Goal: Task Accomplishment & Management: Manage account settings

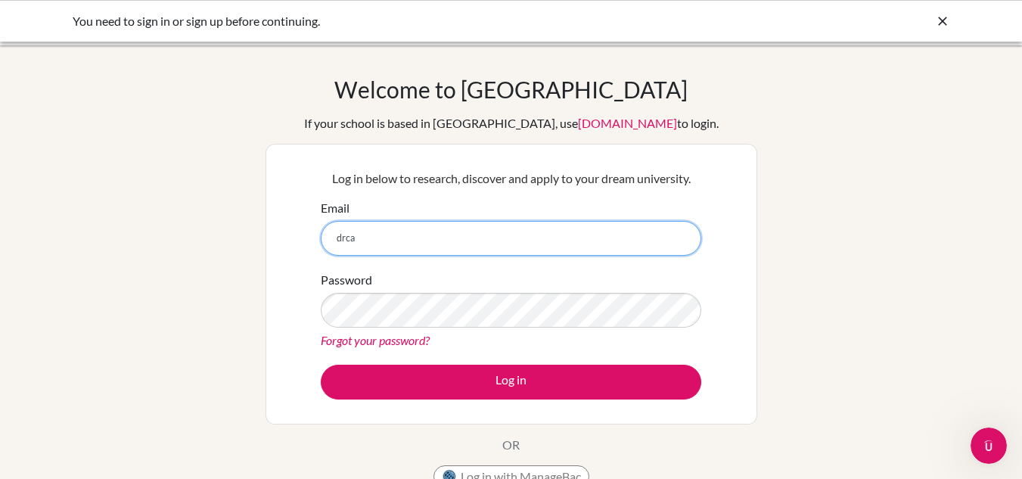
type input "[EMAIL_ADDRESS][DOMAIN_NAME]"
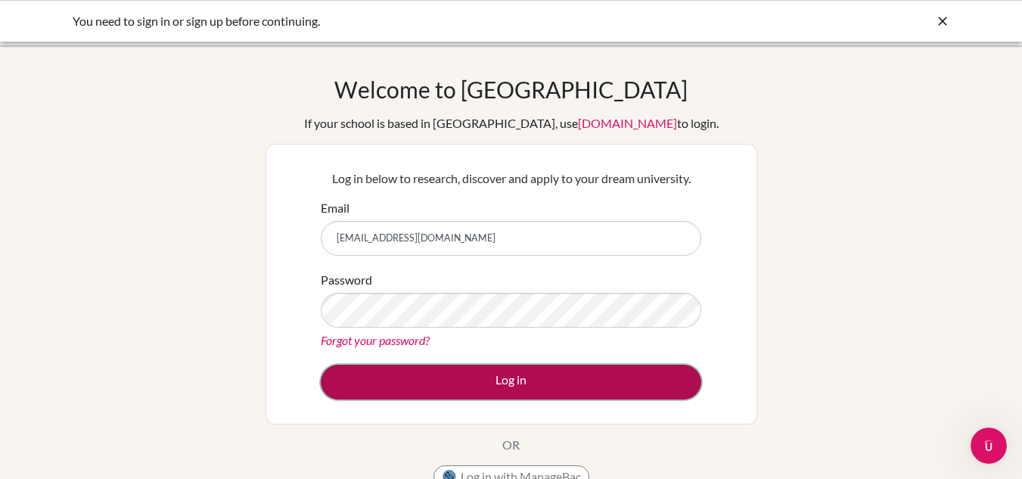
click at [514, 388] on button "Log in" at bounding box center [511, 382] width 380 height 35
click at [416, 376] on button "Log in" at bounding box center [511, 382] width 380 height 35
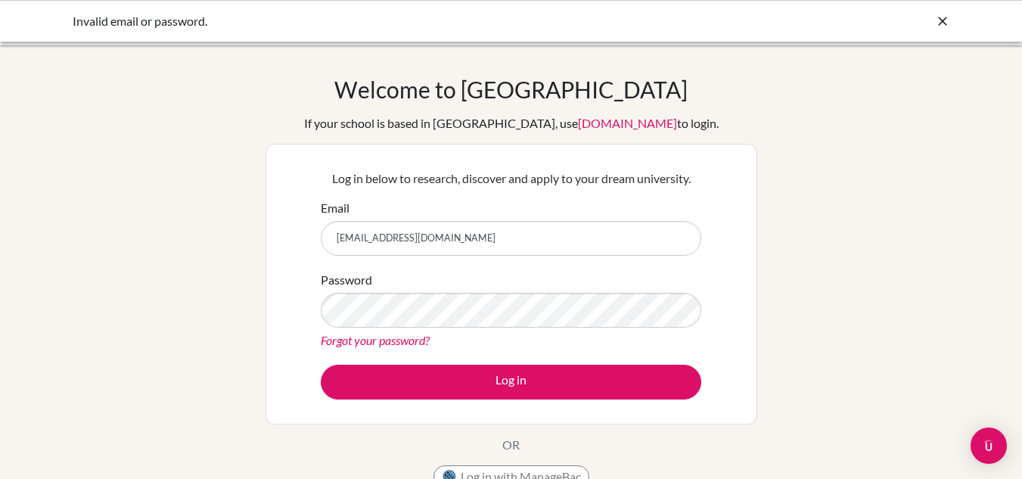
type input "[EMAIL_ADDRESS][DOMAIN_NAME]"
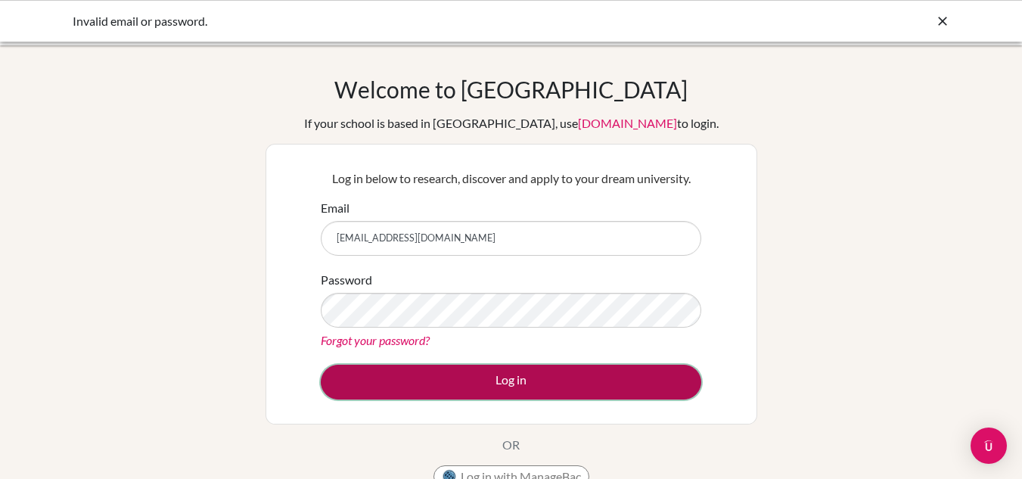
click at [443, 380] on button "Log in" at bounding box center [511, 382] width 380 height 35
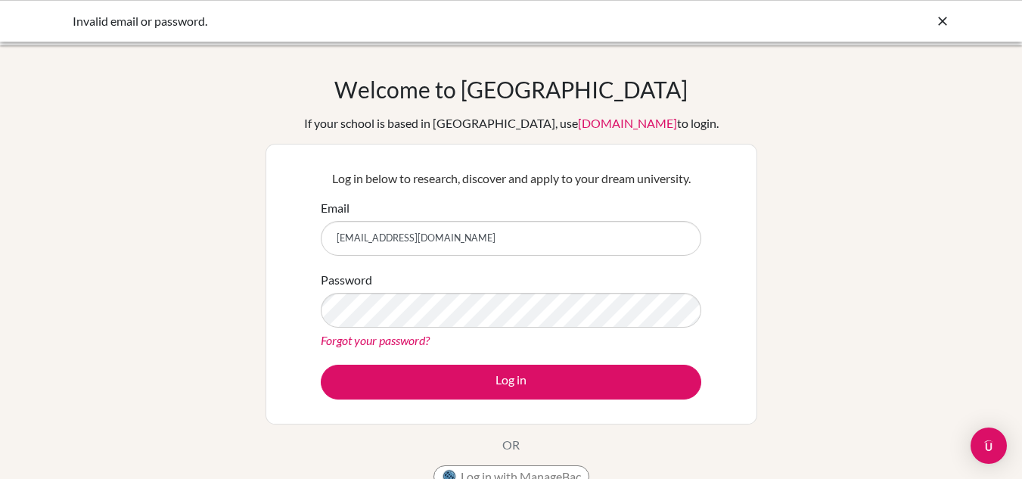
click at [414, 343] on link "Forgot your password?" at bounding box center [375, 340] width 109 height 14
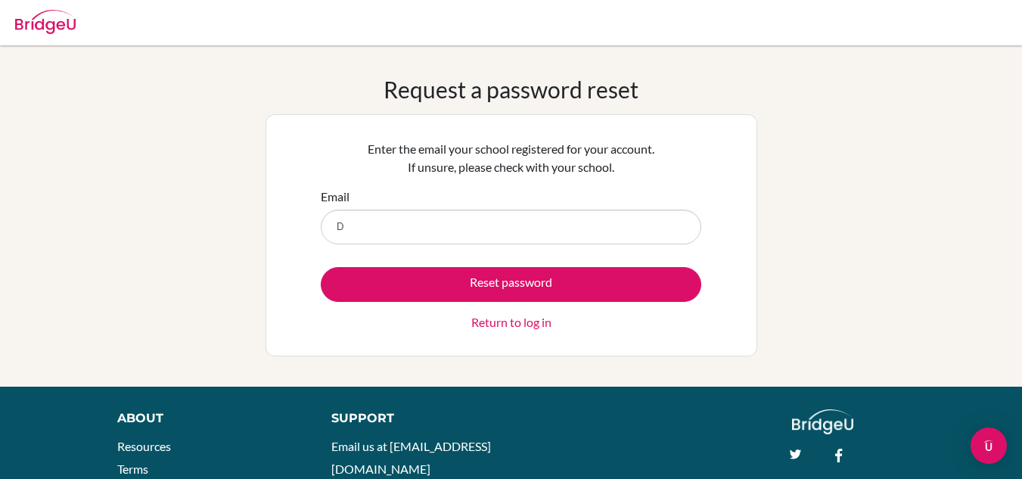
type input "[EMAIL_ADDRESS][DOMAIN_NAME]"
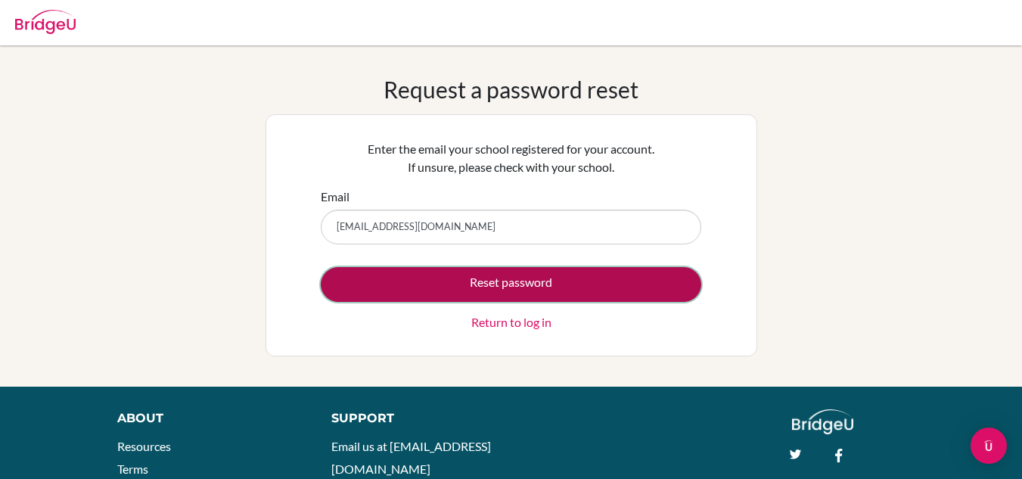
click at [472, 279] on button "Reset password" at bounding box center [511, 284] width 380 height 35
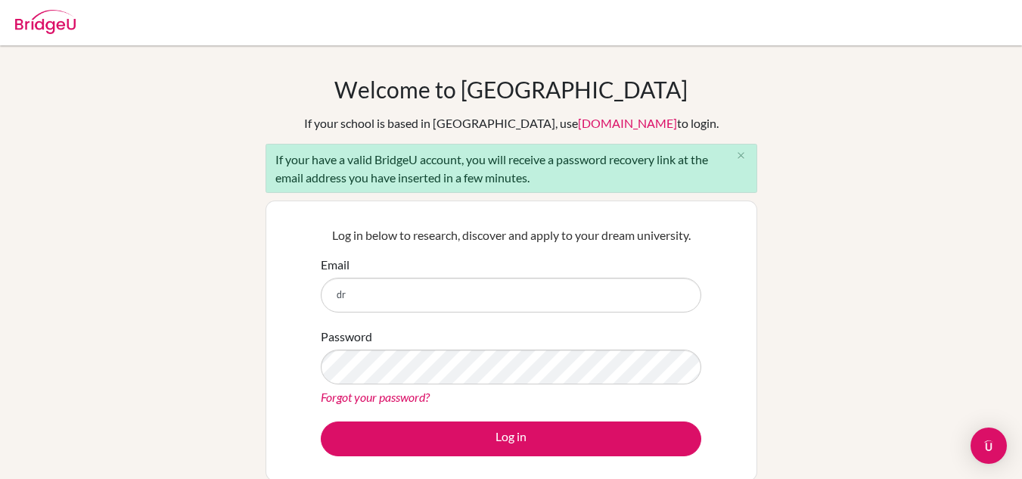
type input "[EMAIL_ADDRESS][DOMAIN_NAME]"
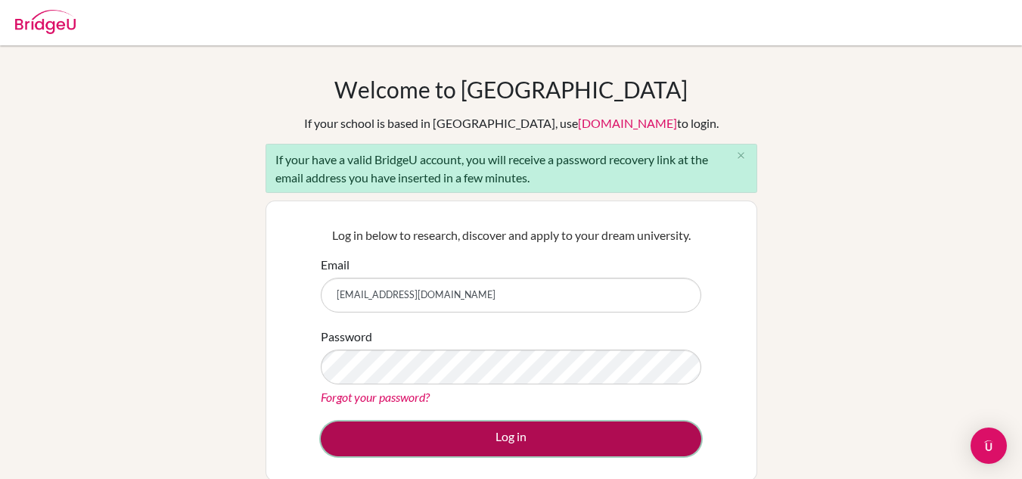
click at [445, 441] on button "Log in" at bounding box center [511, 438] width 380 height 35
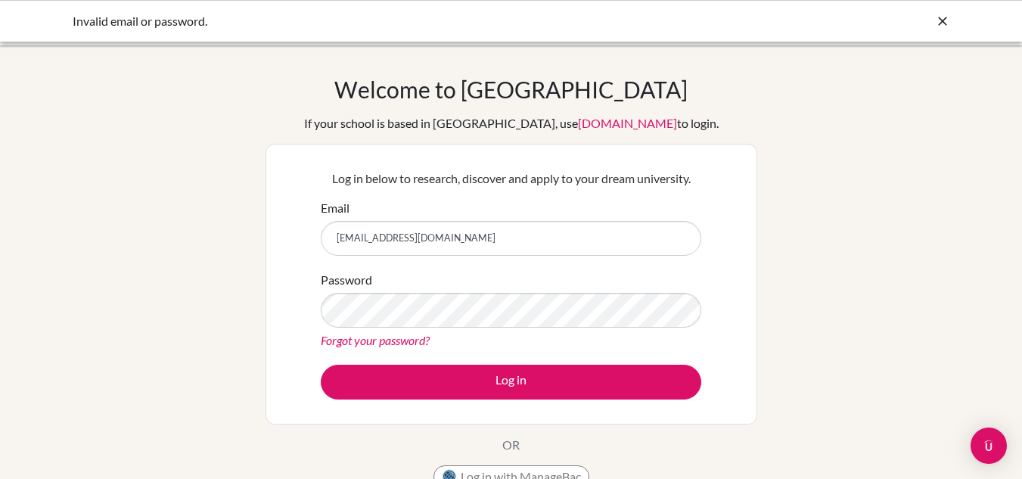
click at [449, 357] on form "Email drcalero@notredame.edu.ni Password Forgot your password? Log in" at bounding box center [511, 299] width 380 height 200
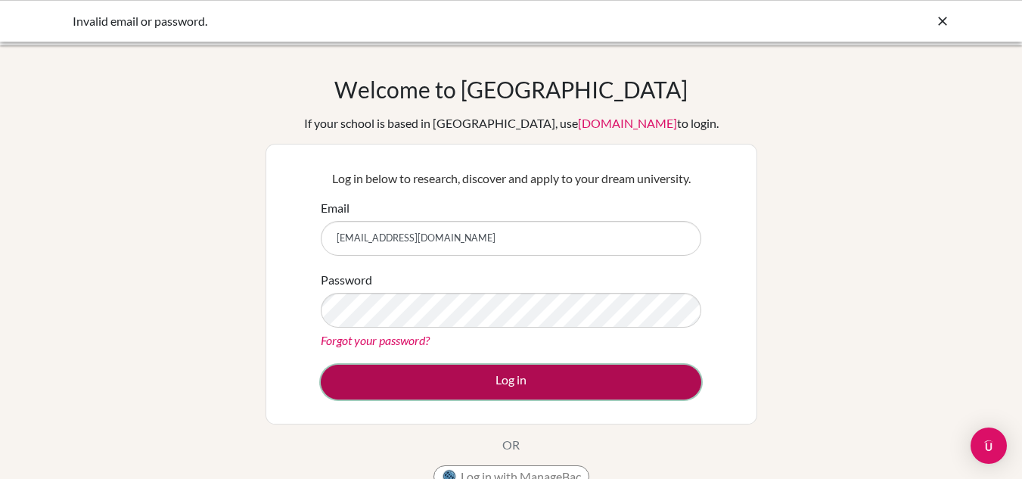
click at [454, 365] on button "Log in" at bounding box center [511, 382] width 380 height 35
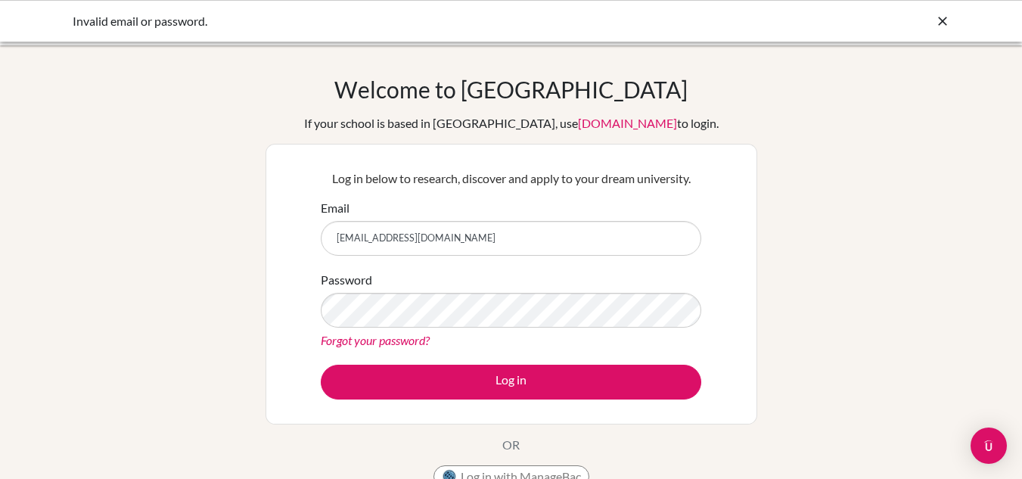
scroll to position [129, 0]
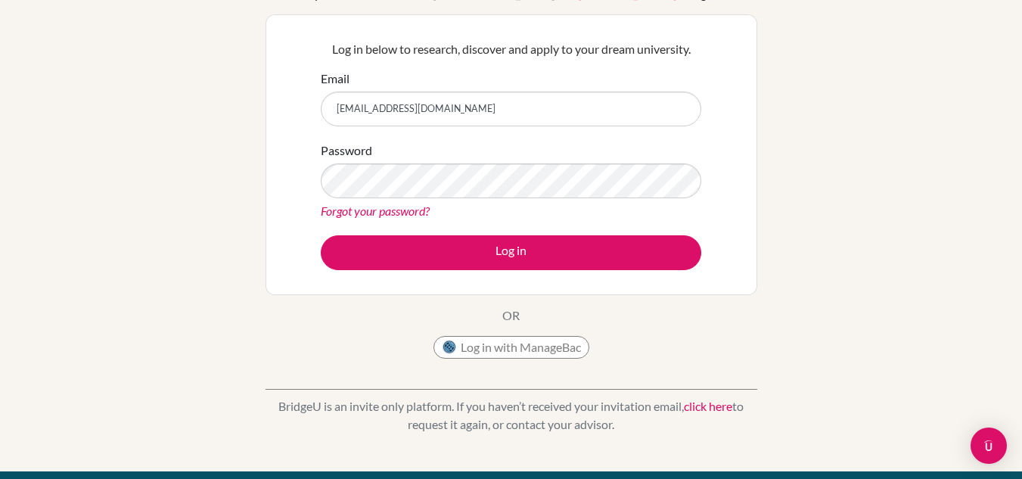
click at [353, 210] on link "Forgot your password?" at bounding box center [375, 210] width 109 height 14
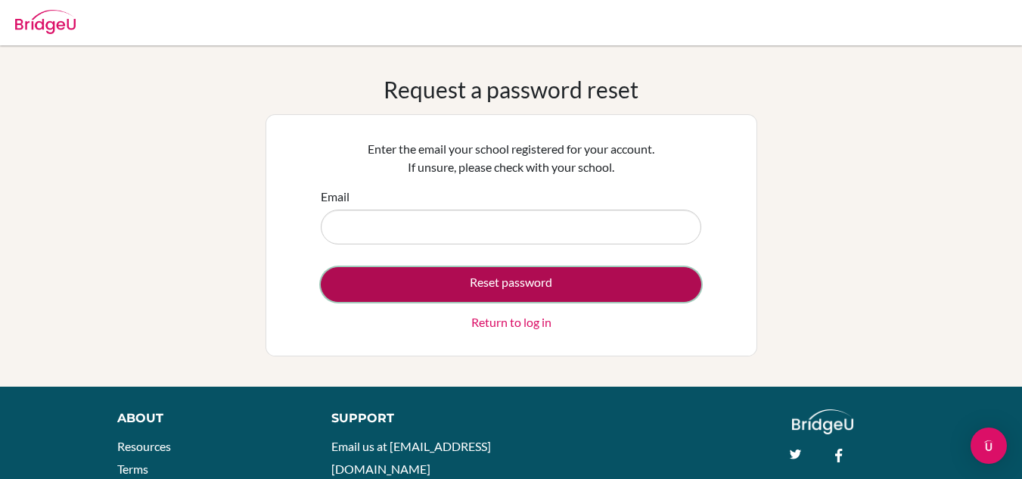
click at [439, 276] on button "Reset password" at bounding box center [511, 284] width 380 height 35
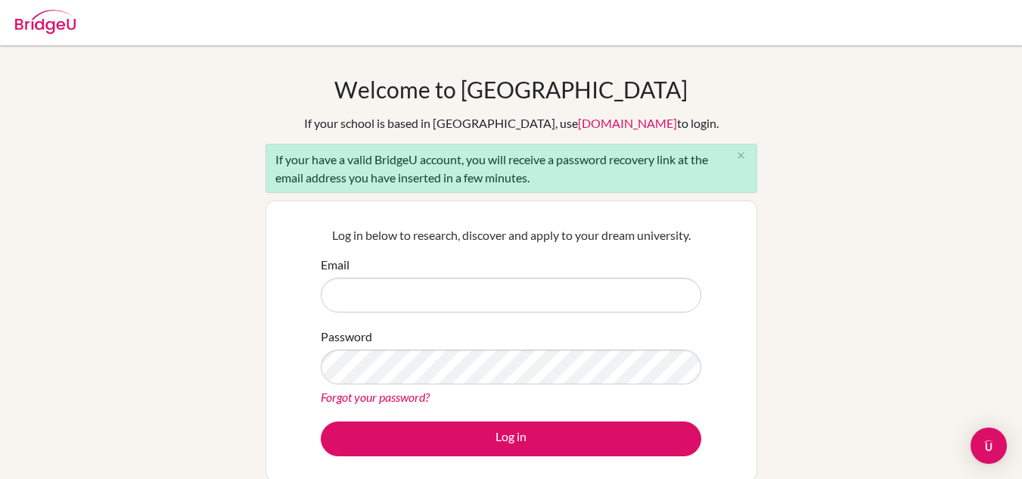
click at [599, 118] on link "[DOMAIN_NAME]" at bounding box center [627, 123] width 99 height 14
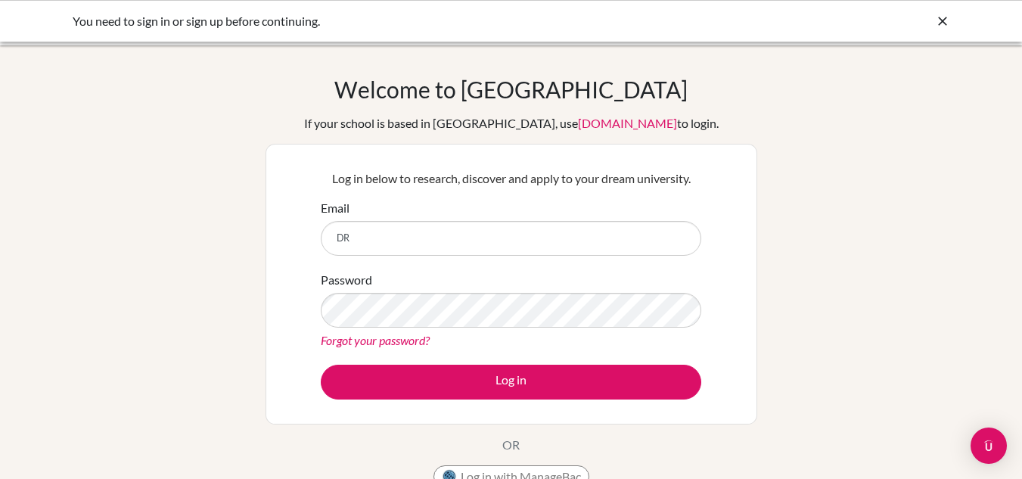
type input "[EMAIL_ADDRESS][DOMAIN_NAME]"
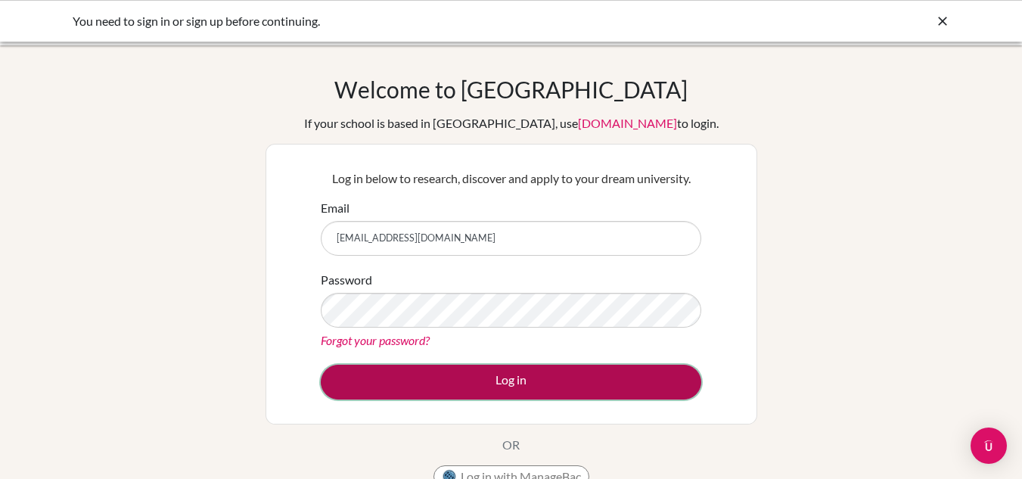
click at [492, 368] on button "Log in" at bounding box center [511, 382] width 380 height 35
click at [458, 381] on button "Log in" at bounding box center [511, 382] width 380 height 35
click at [440, 383] on button "Log in" at bounding box center [511, 382] width 380 height 35
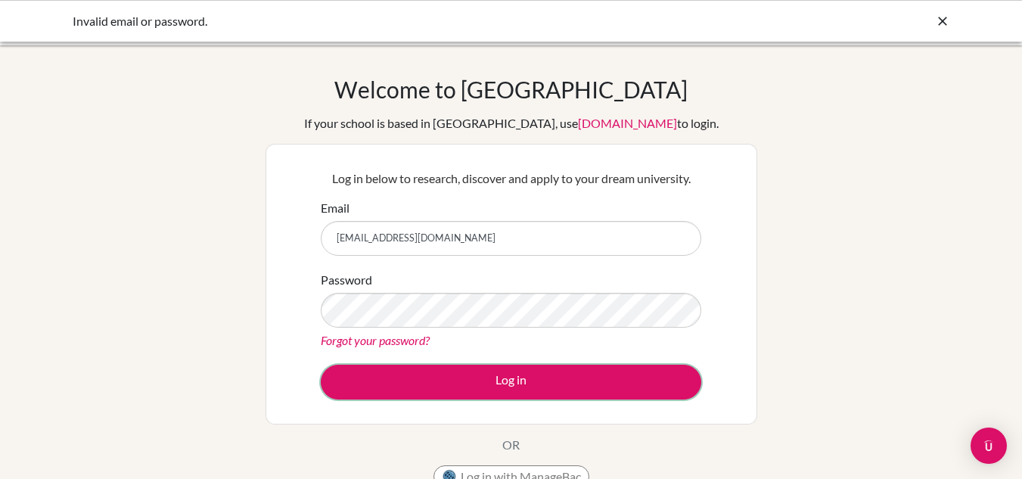
drag, startPoint x: 0, startPoint y: 0, endPoint x: 458, endPoint y: 62, distance: 461.7
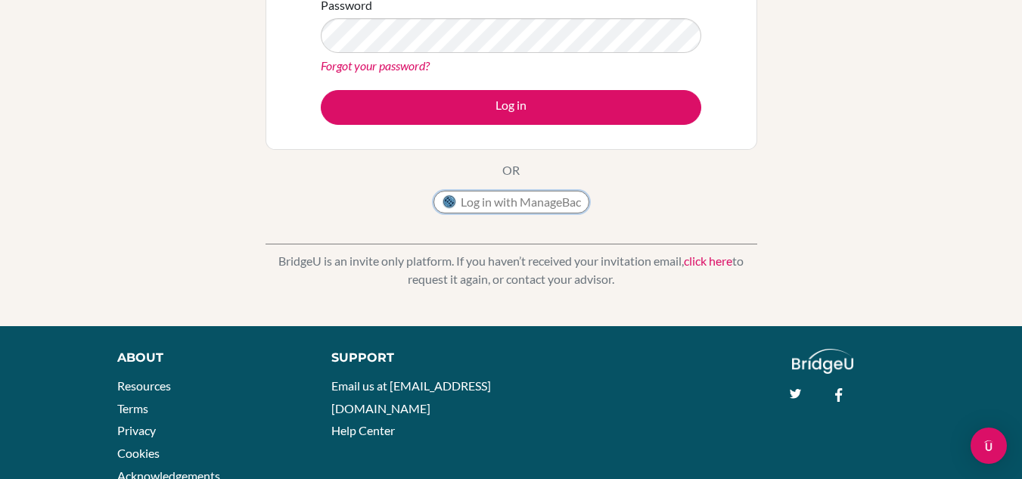
click at [489, 197] on button "Log in with ManageBac" at bounding box center [511, 202] width 156 height 23
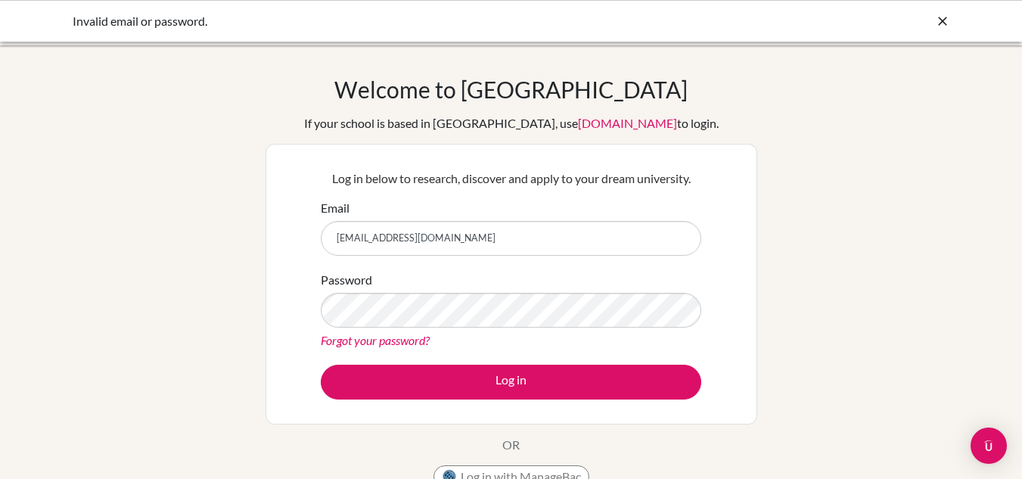
click at [399, 343] on link "Forgot your password?" at bounding box center [375, 340] width 109 height 14
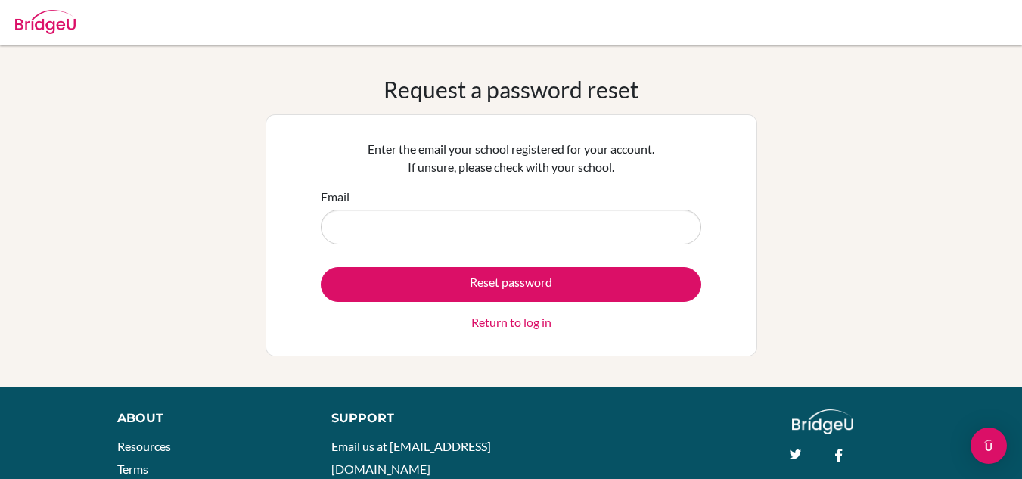
click at [531, 321] on link "Return to log in" at bounding box center [511, 322] width 80 height 18
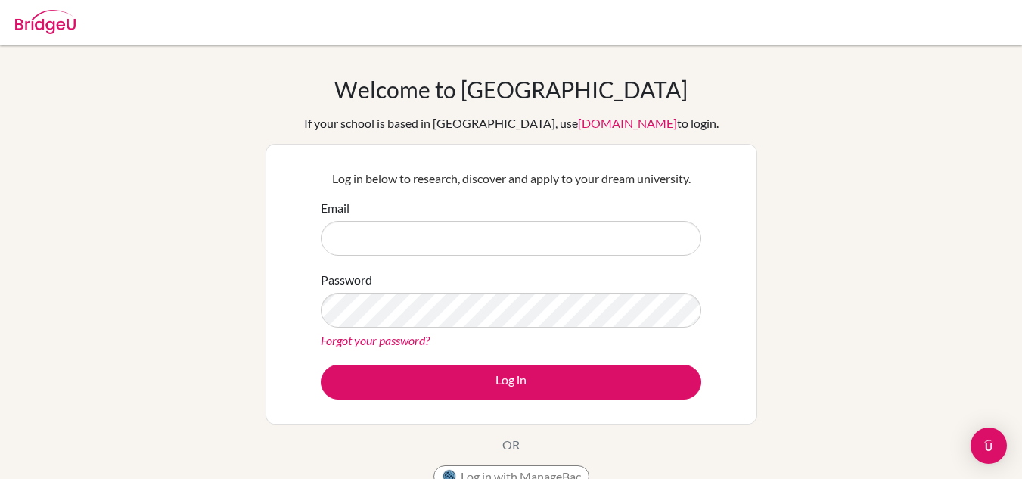
click at [368, 336] on link "Forgot your password?" at bounding box center [375, 340] width 109 height 14
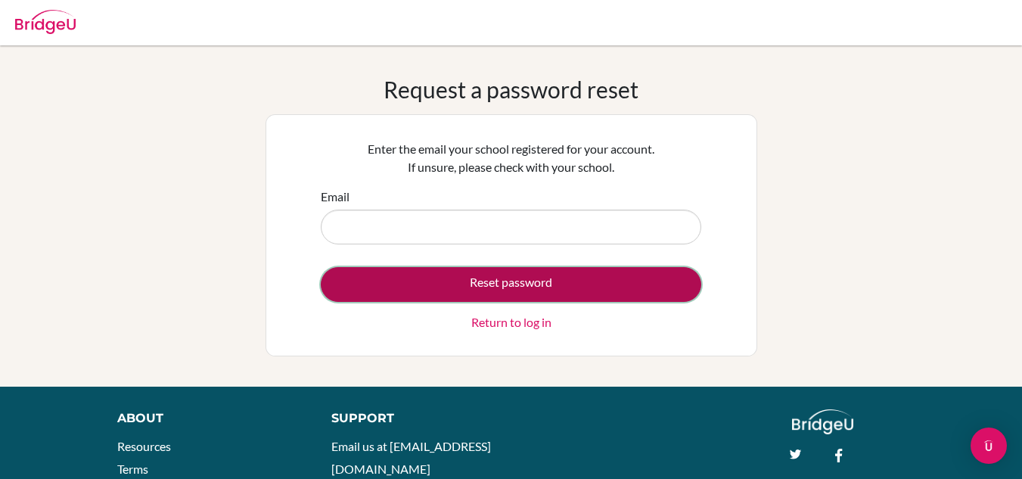
click at [481, 292] on button "Reset password" at bounding box center [511, 284] width 380 height 35
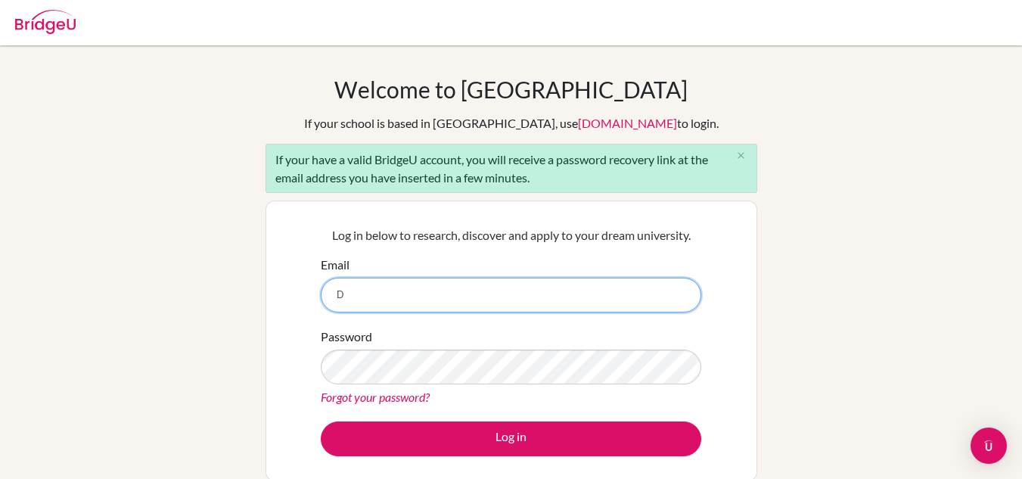
type input "[EMAIL_ADDRESS][DOMAIN_NAME]"
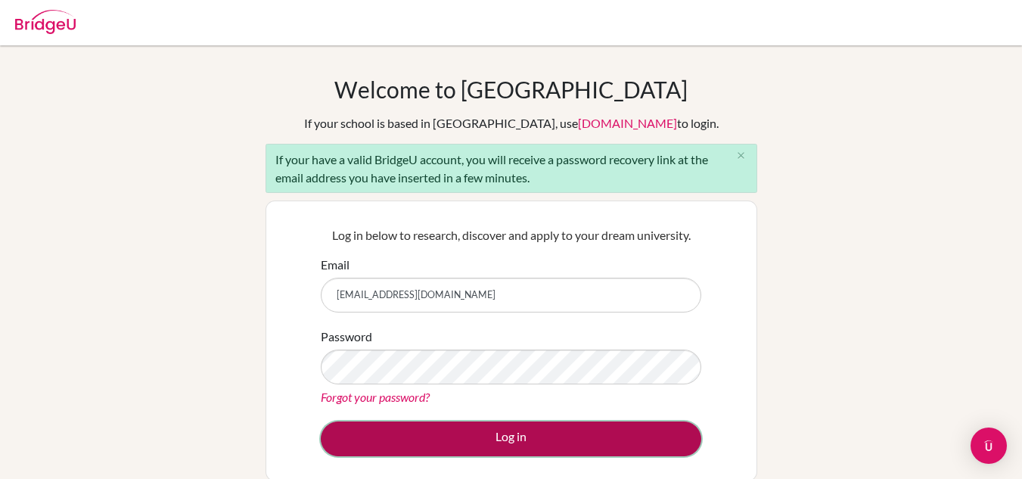
click at [442, 436] on button "Log in" at bounding box center [511, 438] width 380 height 35
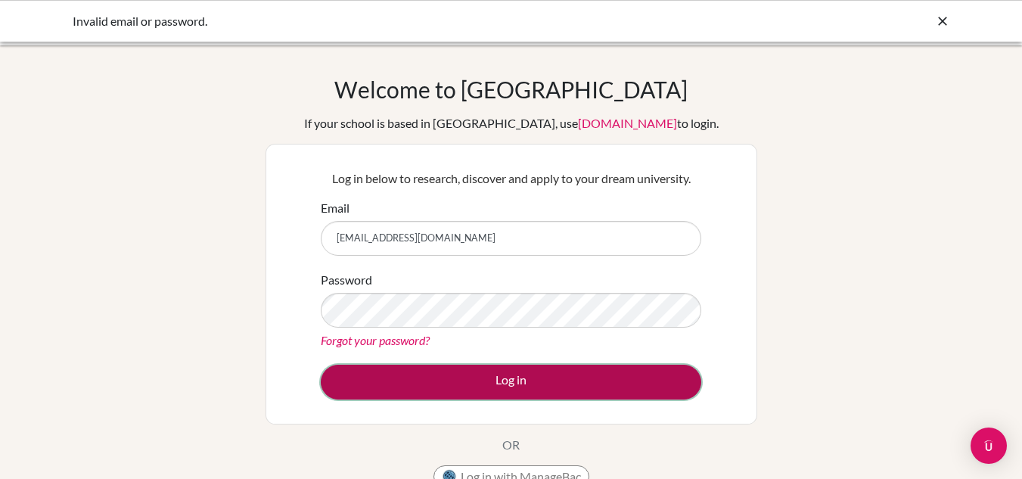
click at [458, 386] on button "Log in" at bounding box center [511, 382] width 380 height 35
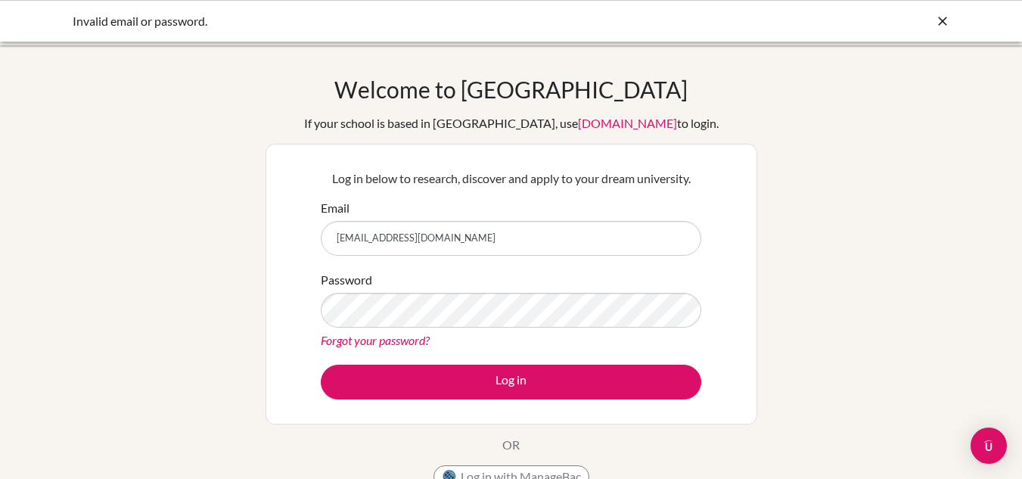
type input "[EMAIL_ADDRESS][DOMAIN_NAME]"
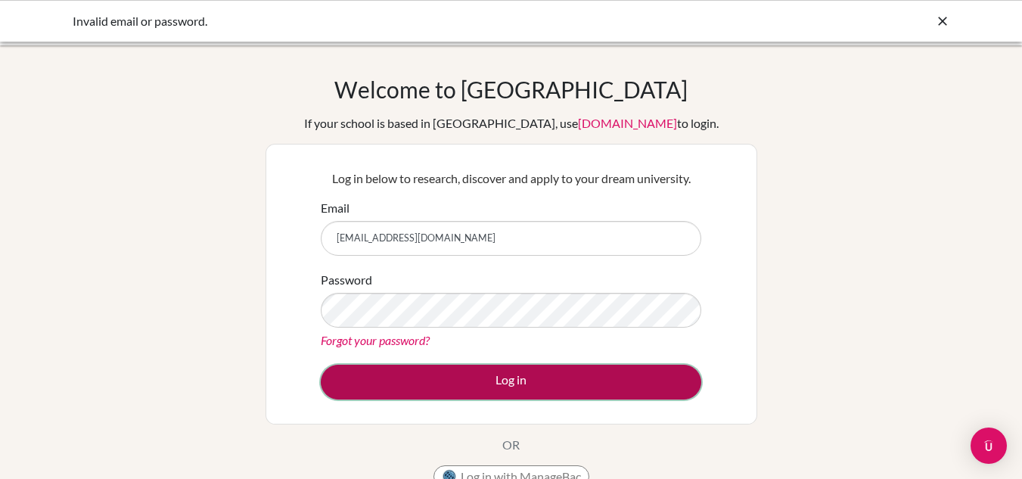
click at [399, 380] on button "Log in" at bounding box center [511, 382] width 380 height 35
click at [452, 368] on button "Log in" at bounding box center [511, 382] width 380 height 35
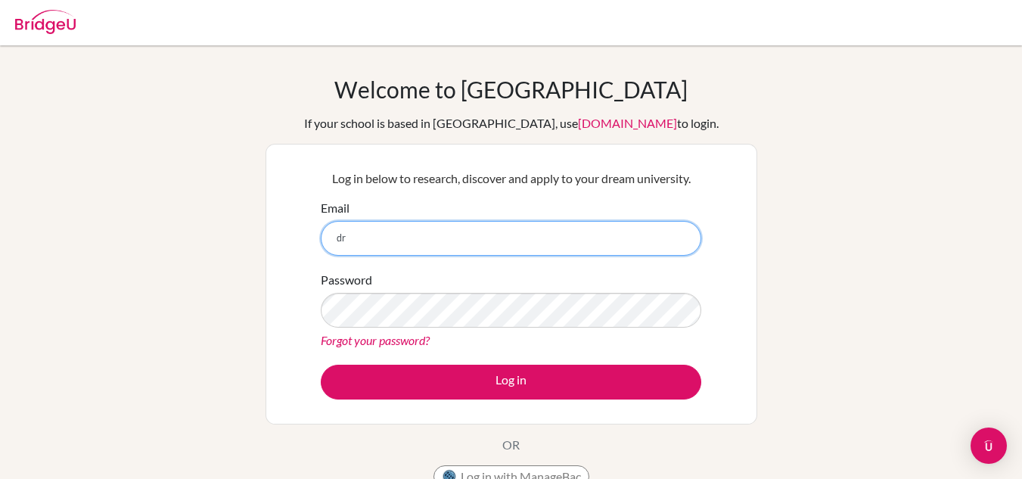
click at [491, 250] on input "dr" at bounding box center [511, 238] width 380 height 35
drag, startPoint x: 491, startPoint y: 250, endPoint x: 469, endPoint y: 279, distance: 36.2
click at [469, 279] on form "Email dr Password Forgot your password? Log in" at bounding box center [511, 299] width 380 height 200
type input "[EMAIL_ADDRESS][DOMAIN_NAME]"
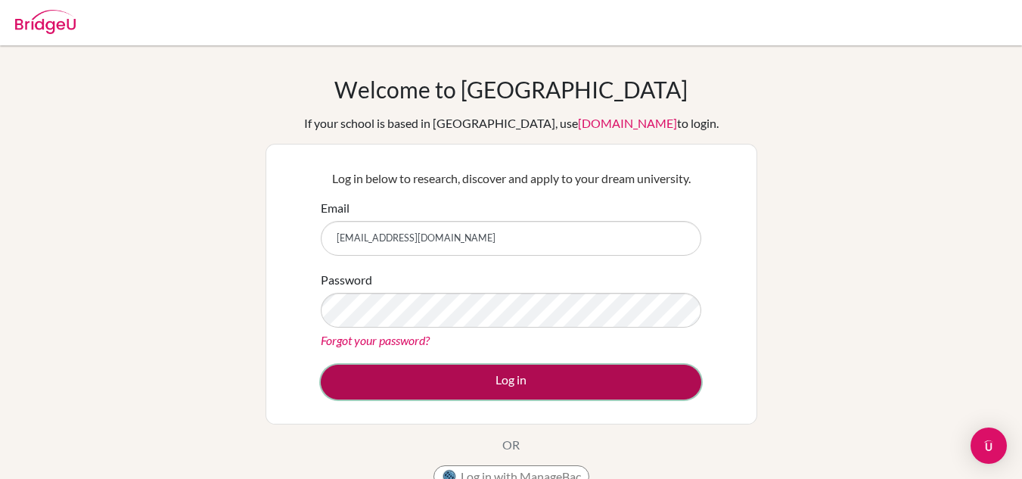
click at [444, 384] on button "Log in" at bounding box center [511, 382] width 380 height 35
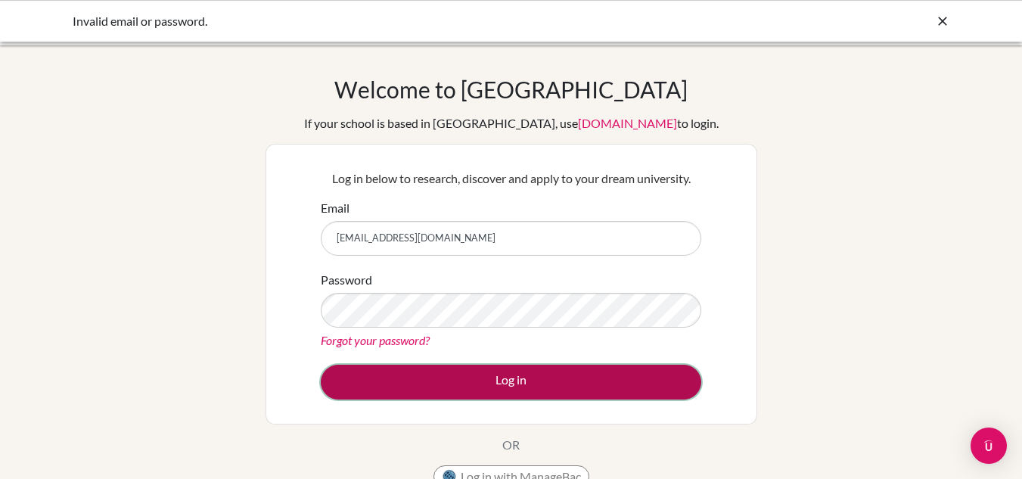
click at [438, 386] on button "Log in" at bounding box center [511, 382] width 380 height 35
click at [462, 375] on button "Log in" at bounding box center [511, 382] width 380 height 35
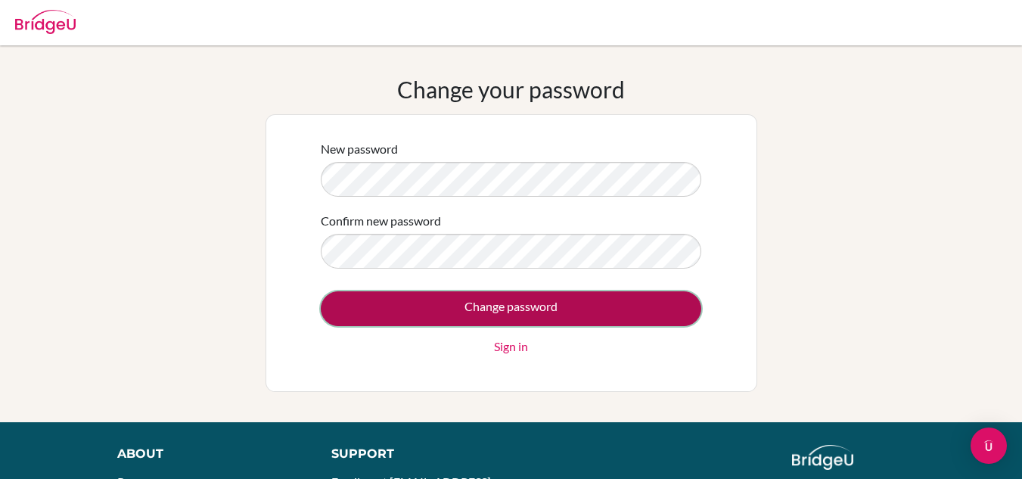
click at [443, 318] on input "Change password" at bounding box center [511, 308] width 380 height 35
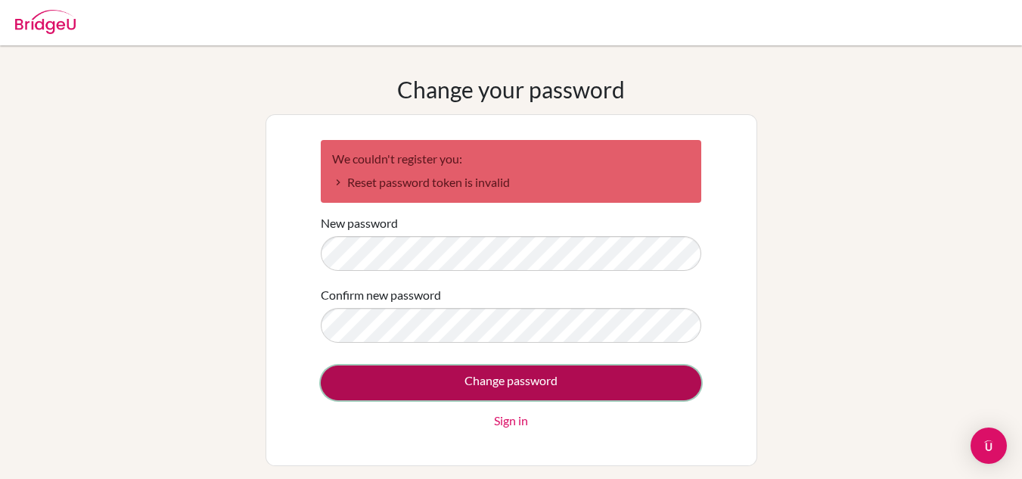
click at [539, 383] on input "Change password" at bounding box center [511, 382] width 380 height 35
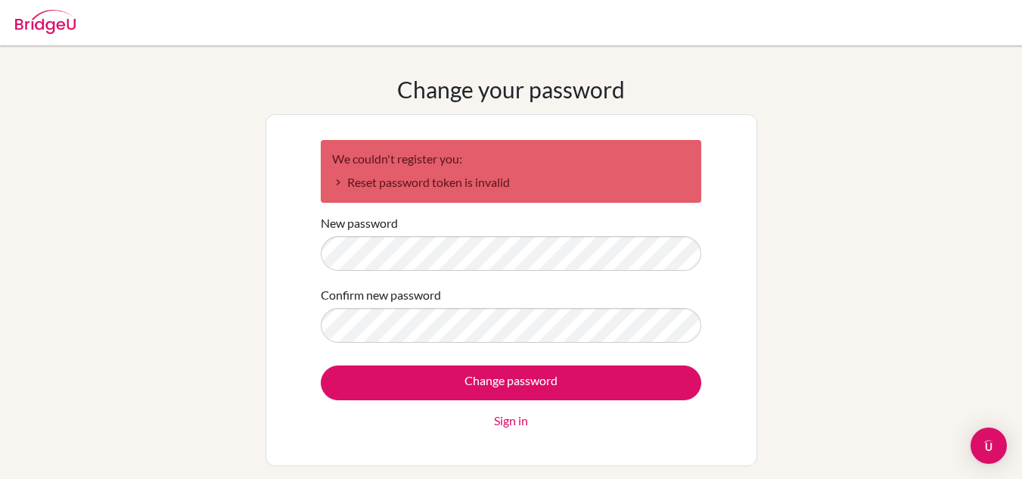
click at [458, 178] on li "Reset password token is invalid" at bounding box center [511, 182] width 358 height 18
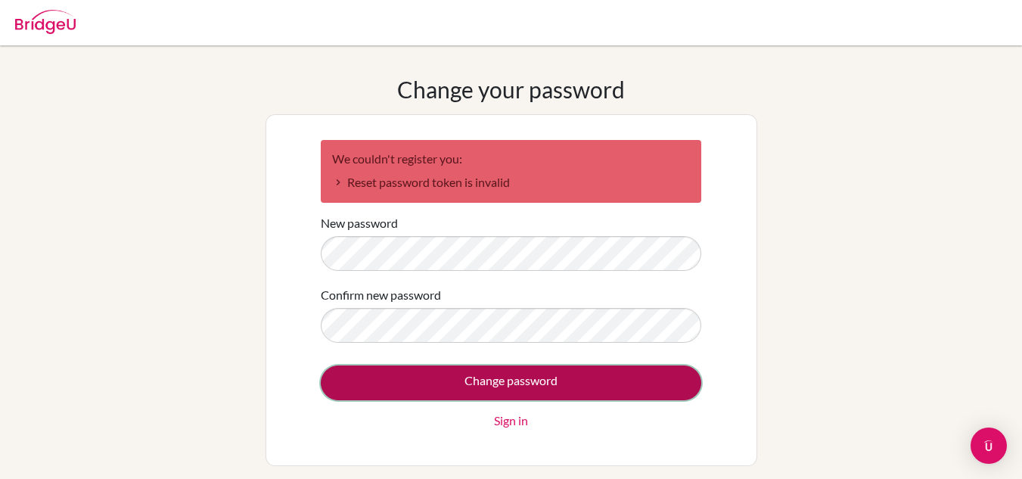
click at [488, 373] on input "Change password" at bounding box center [511, 382] width 380 height 35
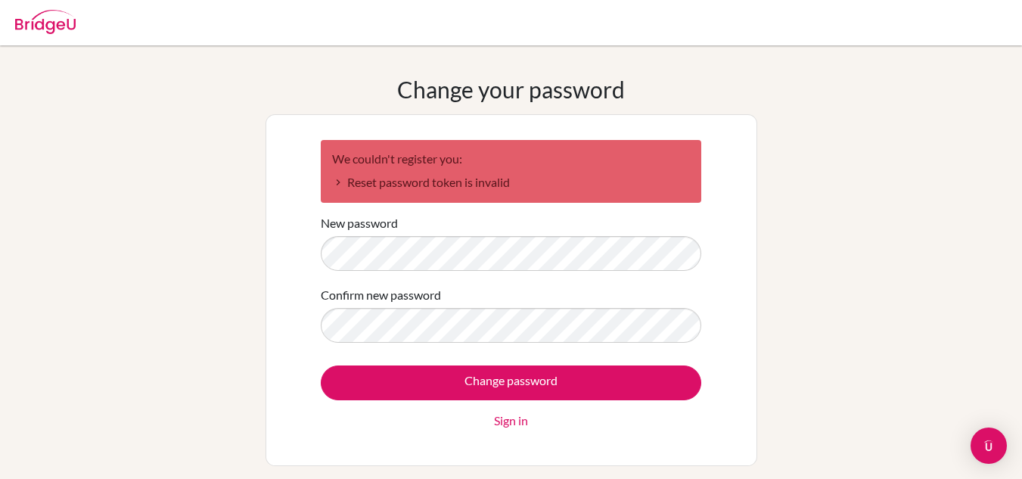
click at [496, 420] on link "Sign in" at bounding box center [511, 420] width 34 height 18
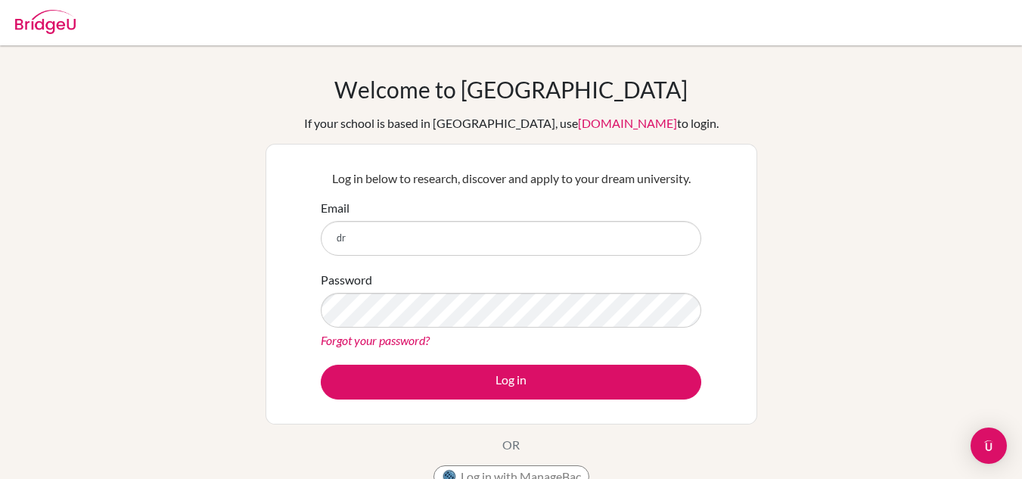
type input "[EMAIL_ADDRESS][DOMAIN_NAME]"
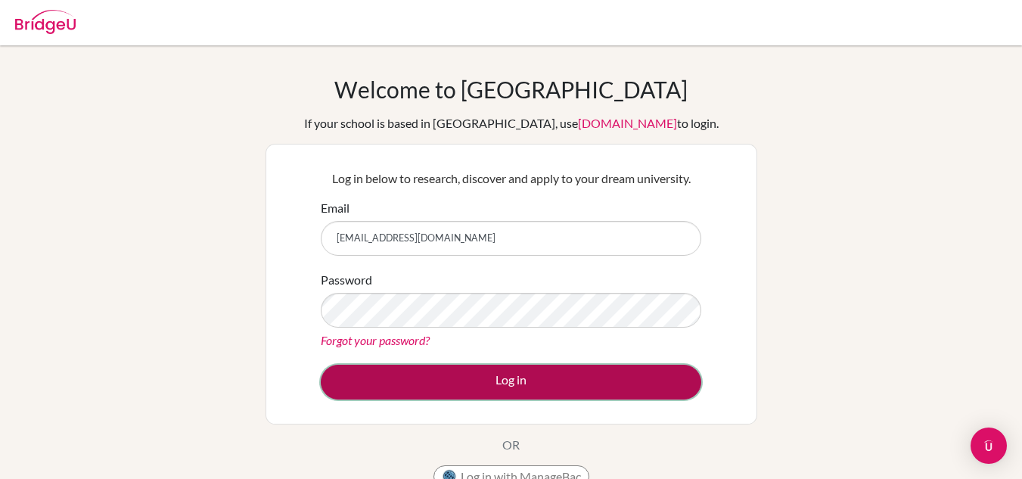
click at [510, 395] on button "Log in" at bounding box center [511, 382] width 380 height 35
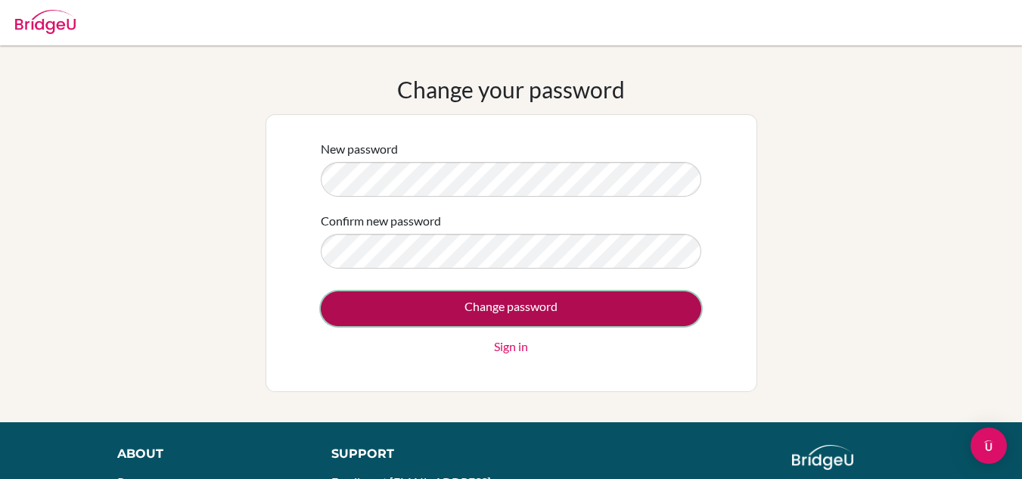
click at [492, 307] on input "Change password" at bounding box center [511, 308] width 380 height 35
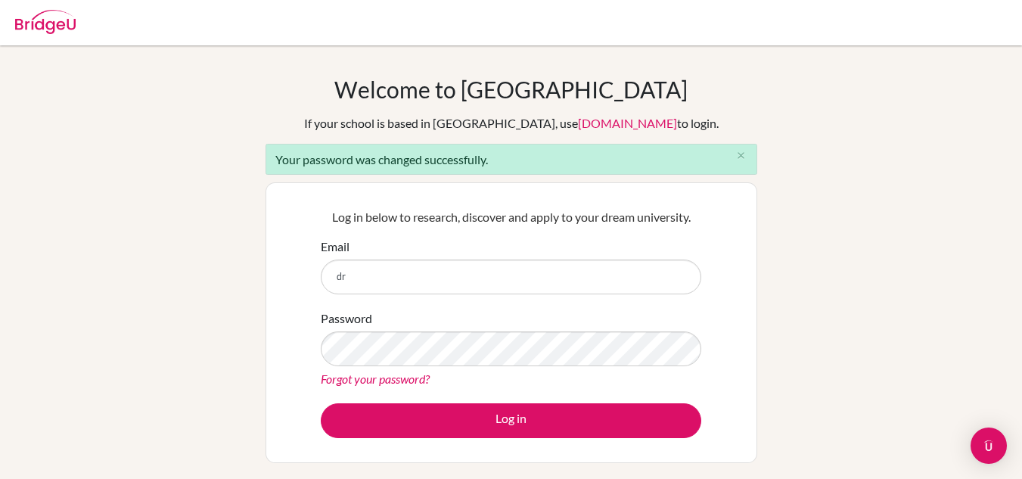
type input "[EMAIL_ADDRESS][DOMAIN_NAME]"
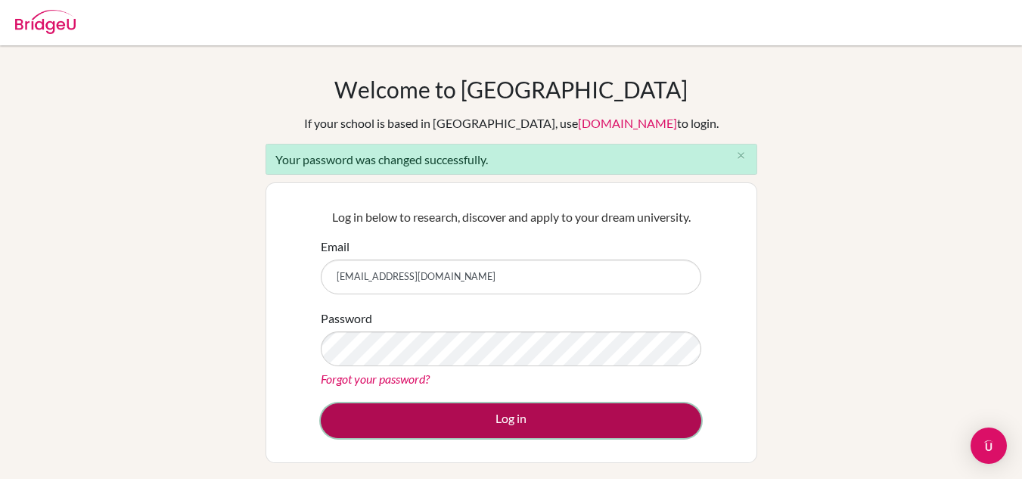
click at [470, 407] on button "Log in" at bounding box center [511, 420] width 380 height 35
